Goal: Information Seeking & Learning: Learn about a topic

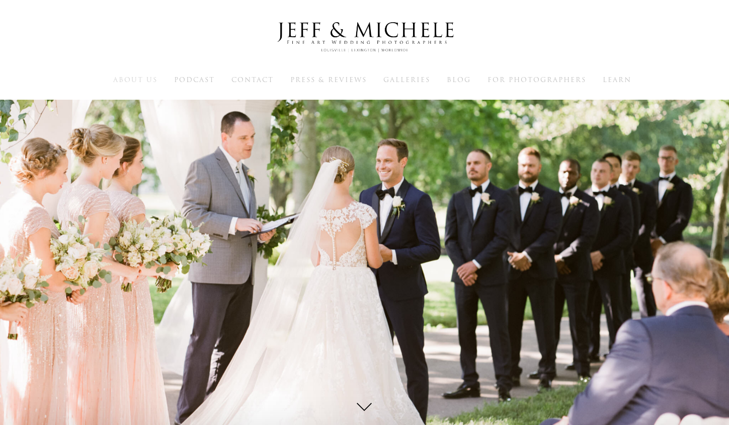
click at [153, 78] on span "About Us" at bounding box center [135, 80] width 44 height 10
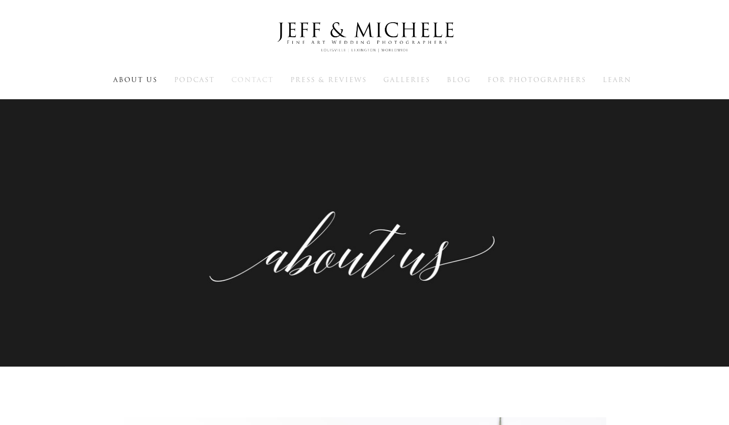
click at [273, 83] on span "Contact" at bounding box center [252, 80] width 42 height 10
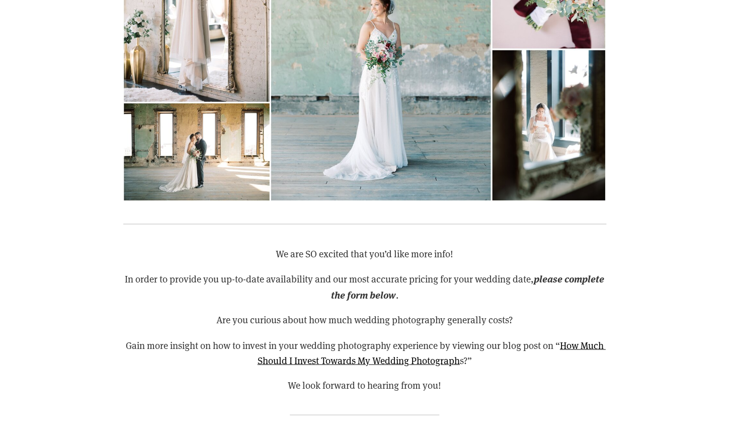
scroll to position [701, 0]
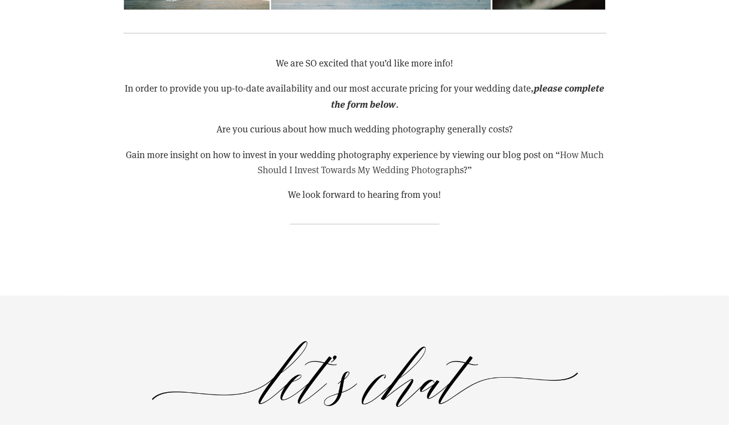
click at [366, 169] on link "How Much Should I Invest Towards My Wedding Photograph" at bounding box center [432, 161] width 348 height 28
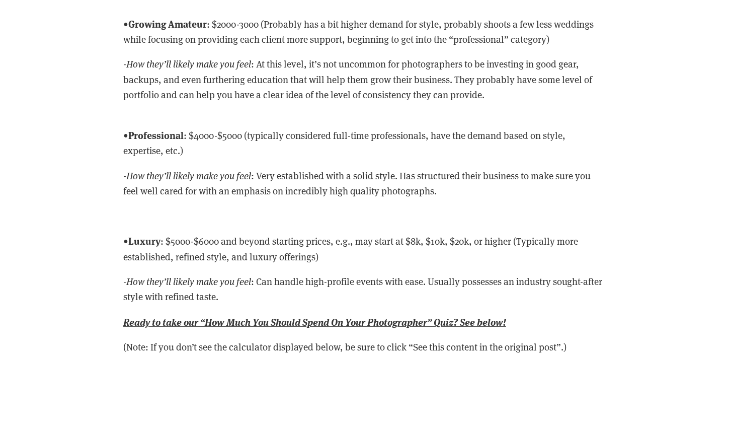
scroll to position [2945, 0]
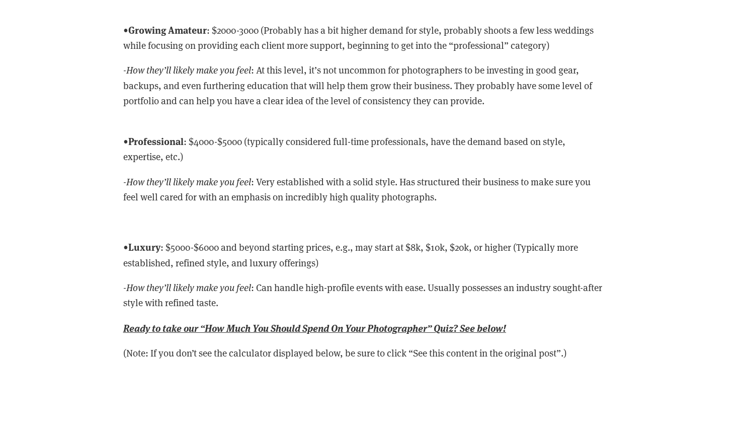
click at [347, 188] on p "-How they’ll likely make you feel : Very established with a solid style. Has st…" at bounding box center [364, 189] width 483 height 31
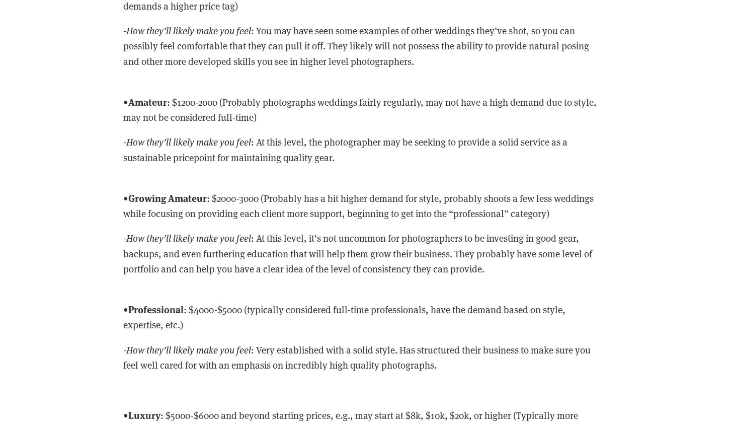
scroll to position [2773, 0]
